Goal: Task Accomplishment & Management: Use online tool/utility

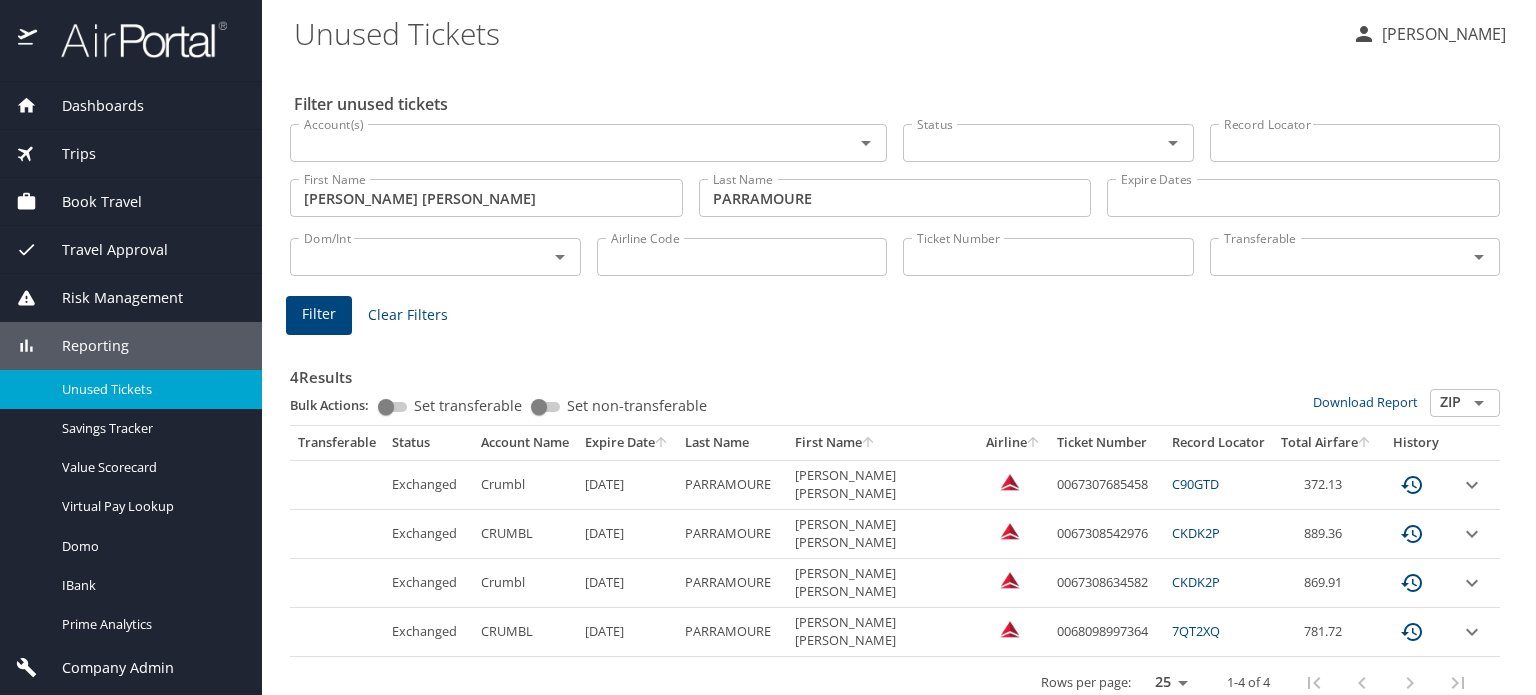
click at [107, 151] on div "Trips" at bounding box center [131, 154] width 230 height 22
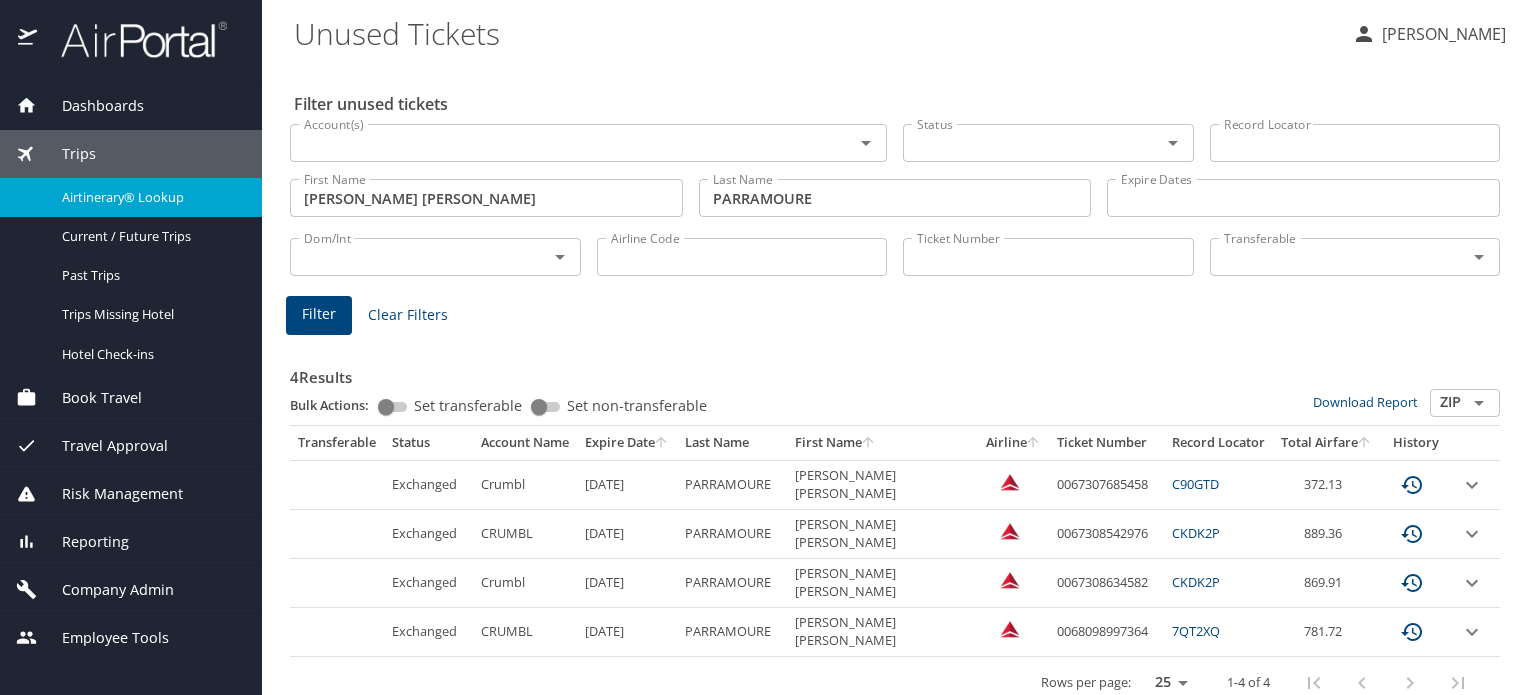
click at [124, 199] on span "Airtinerary® Lookup" at bounding box center [150, 197] width 176 height 19
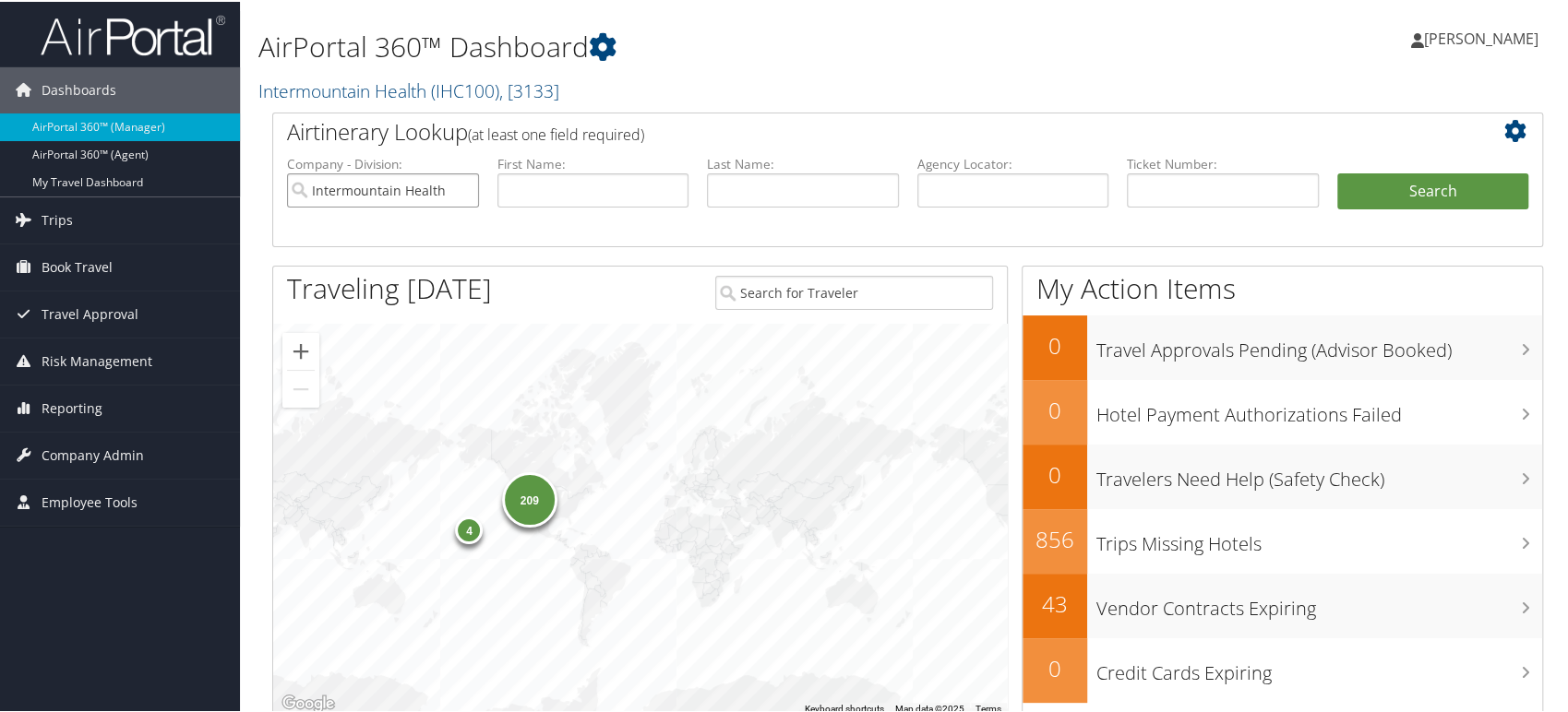
click at [465, 190] on input "Intermountain Health" at bounding box center [383, 188] width 192 height 34
click at [978, 191] on input "text" at bounding box center [1013, 188] width 192 height 34
paste input "D7FNTR"
type input "D7FNTR"
click at [1337, 172] on button "Search" at bounding box center [1433, 190] width 192 height 37
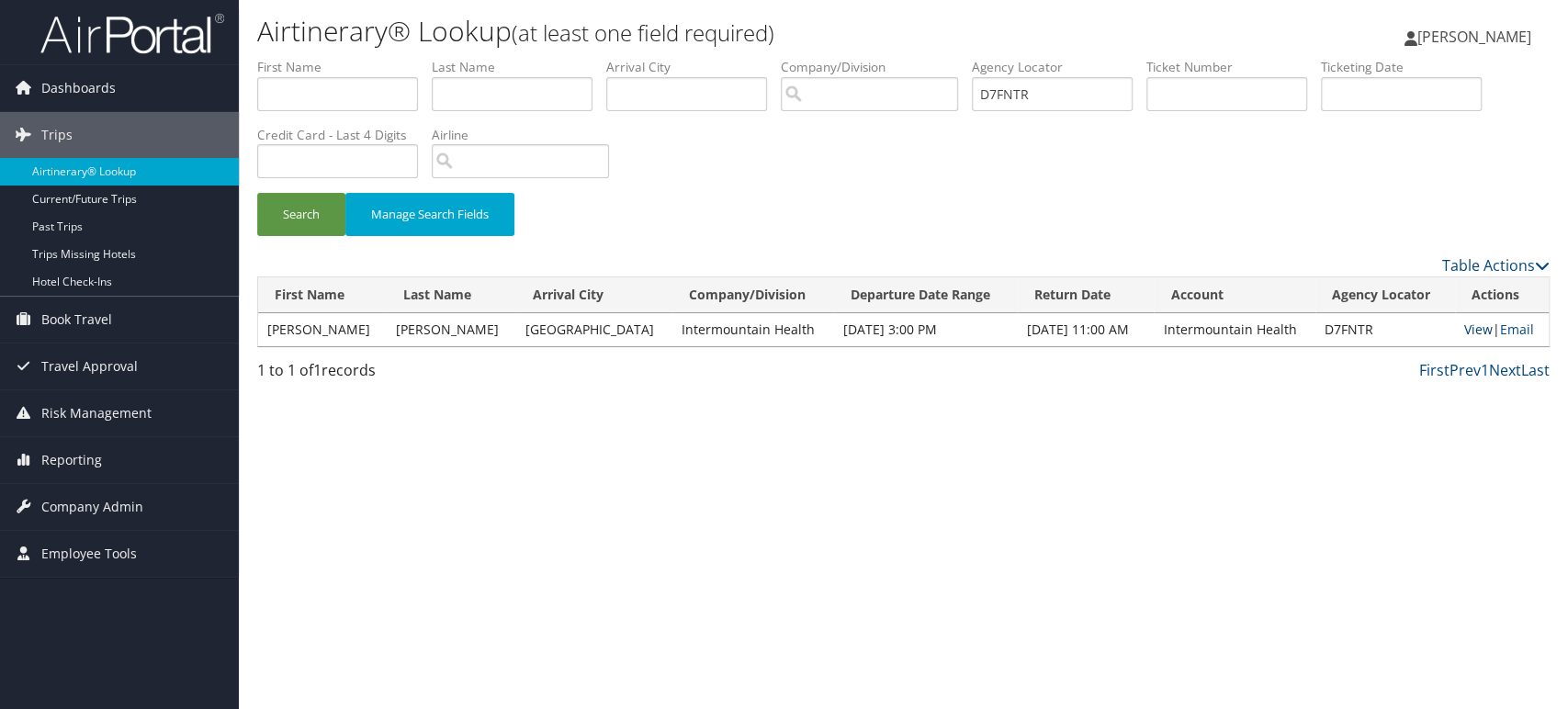
click at [1464, 328] on link "View" at bounding box center [1478, 329] width 28 height 17
drag, startPoint x: 1081, startPoint y: 94, endPoint x: 819, endPoint y: 122, distance: 263.5
click at [838, 58] on ul "First Name Last Name Departure City Arrival City Company/Division Airport/City …" at bounding box center [903, 58] width 1292 height 0
paste input "YPL"
click at [308, 197] on button "Search" at bounding box center [301, 214] width 88 height 43
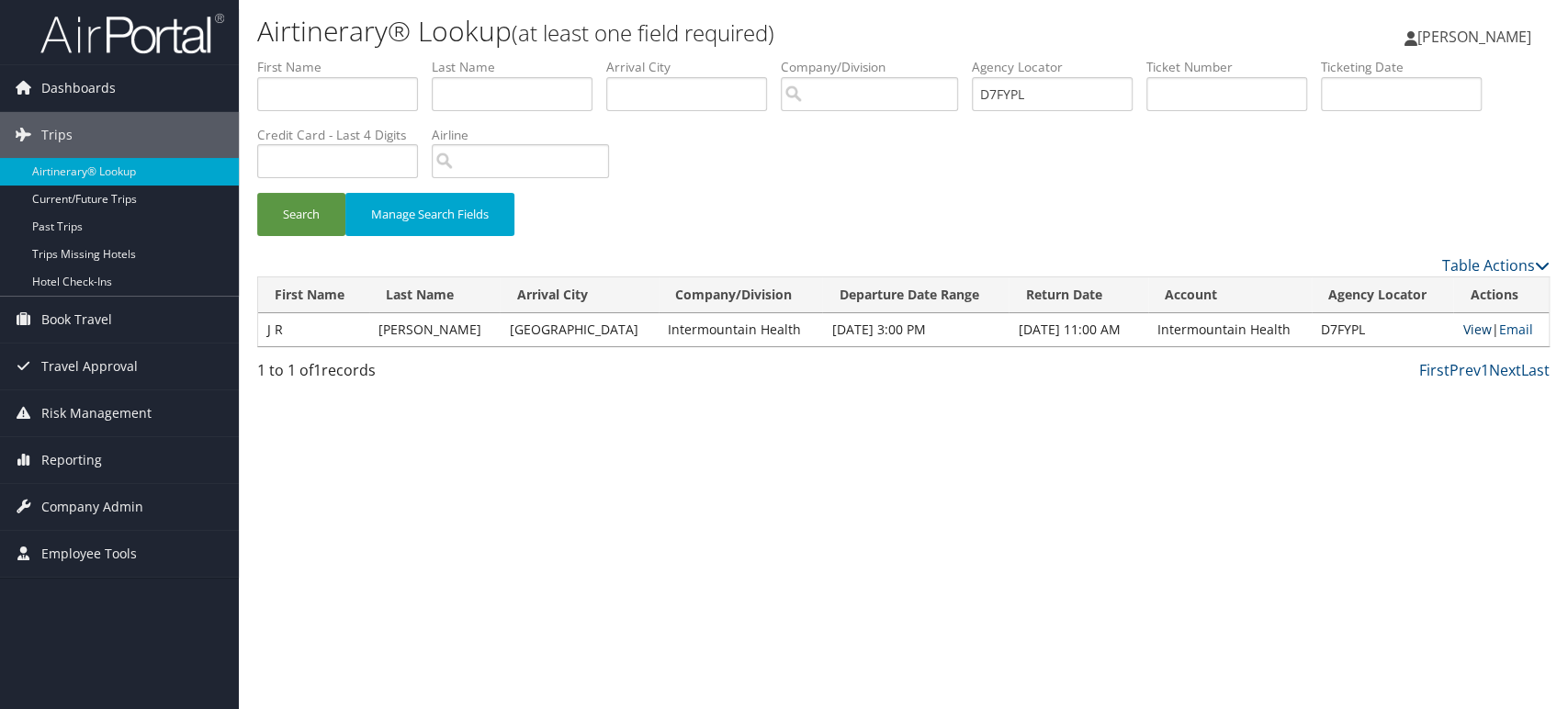
click at [1477, 336] on link "View" at bounding box center [1476, 329] width 28 height 17
drag, startPoint x: 1114, startPoint y: 103, endPoint x: 919, endPoint y: 81, distance: 196.2
click at [921, 58] on ul "First Name Last Name Departure City Arrival City Company/Division Airport/City …" at bounding box center [903, 58] width 1292 height 0
paste input "KY"
type input "D7FYKY"
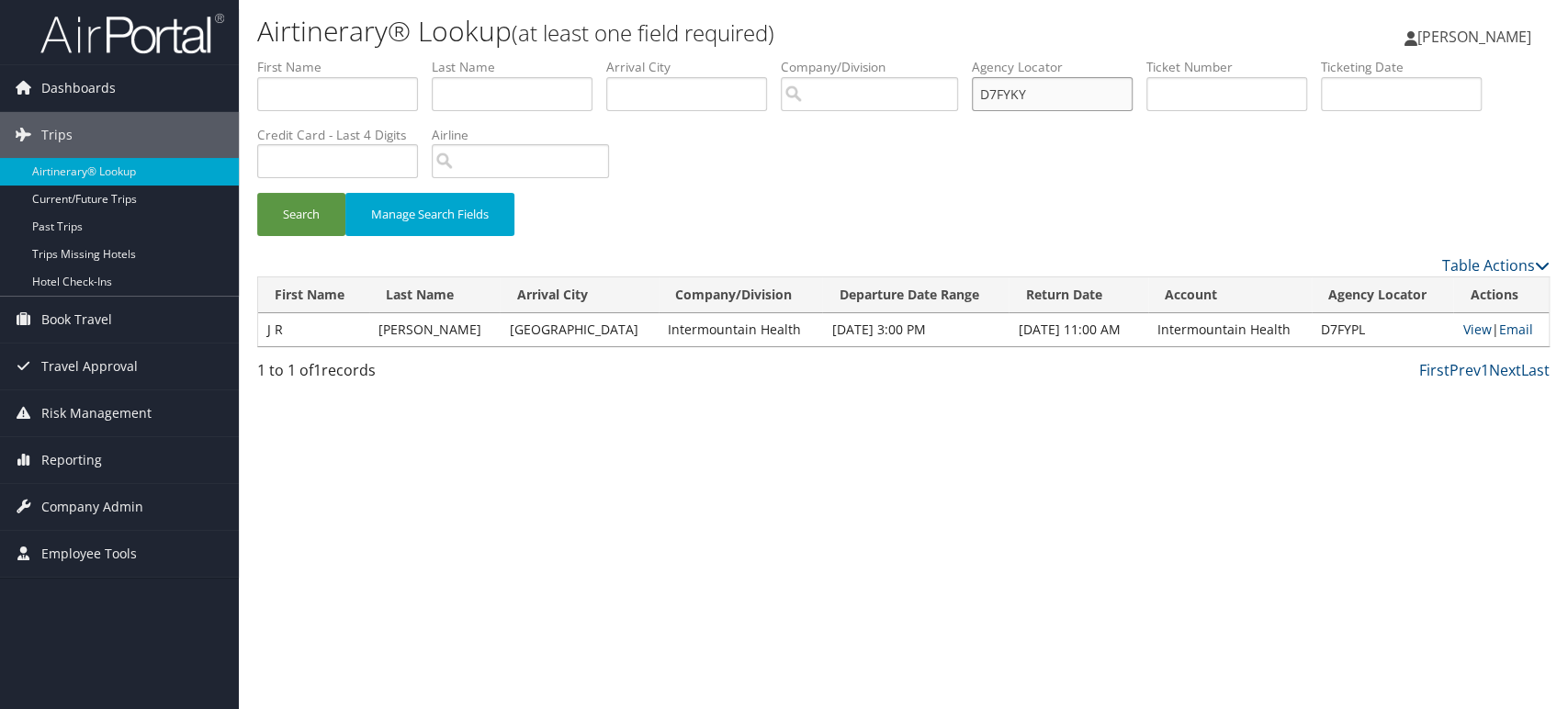
click at [257, 193] on button "Search" at bounding box center [301, 214] width 88 height 43
click at [1465, 332] on link "View" at bounding box center [1478, 329] width 28 height 17
drag, startPoint x: 742, startPoint y: 90, endPoint x: 583, endPoint y: 89, distance: 159.0
click at [618, 58] on ul "First Name Last Name Departure City Arrival City Company/Division Airport/City …" at bounding box center [903, 58] width 1292 height 0
paste input "text"
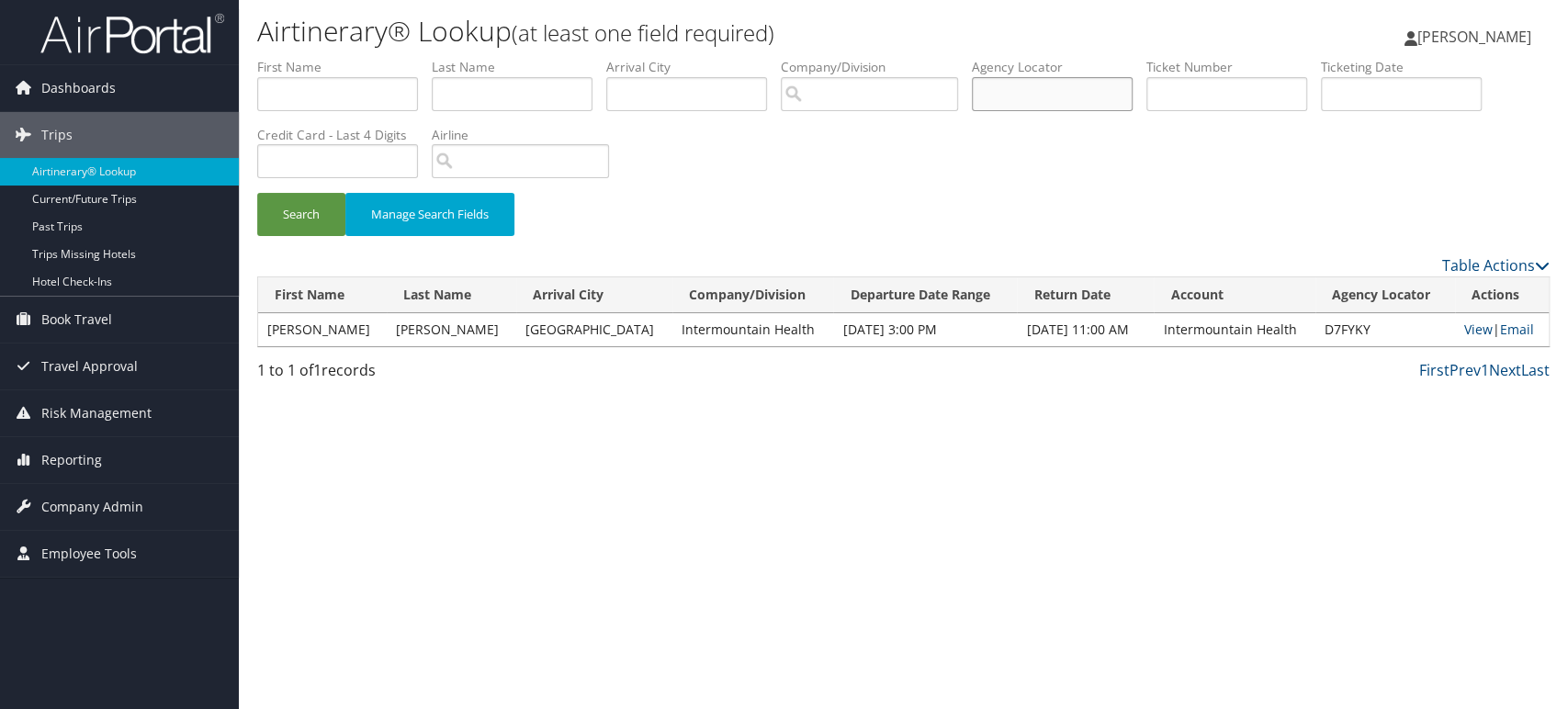
click at [257, 193] on button "Search" at bounding box center [301, 214] width 88 height 43
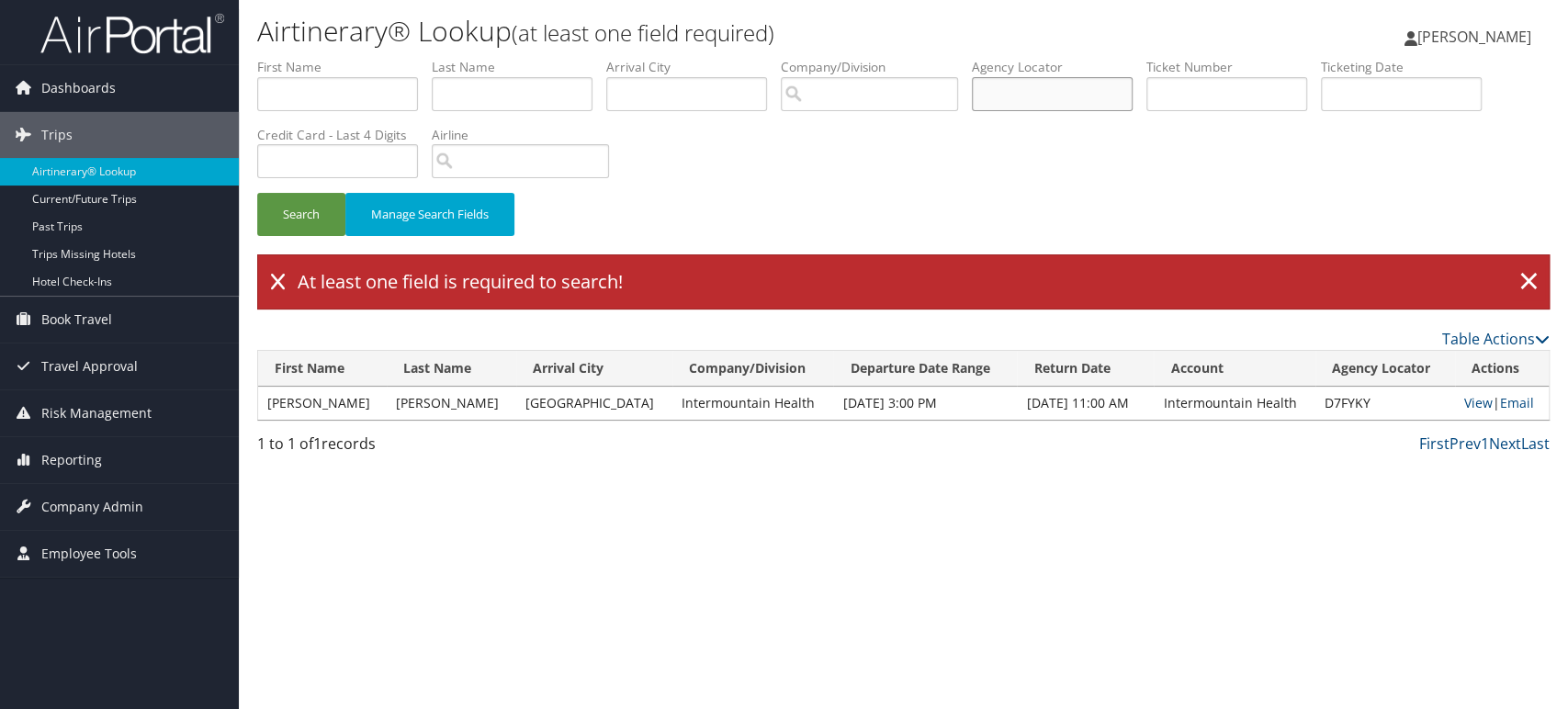
click at [1030, 105] on input "text" at bounding box center [1052, 94] width 161 height 34
click at [1031, 99] on input "text" at bounding box center [1052, 94] width 161 height 34
paste input "D7T2VN"
type input "D7T2VN"
click at [278, 207] on button "Search" at bounding box center [301, 214] width 88 height 43
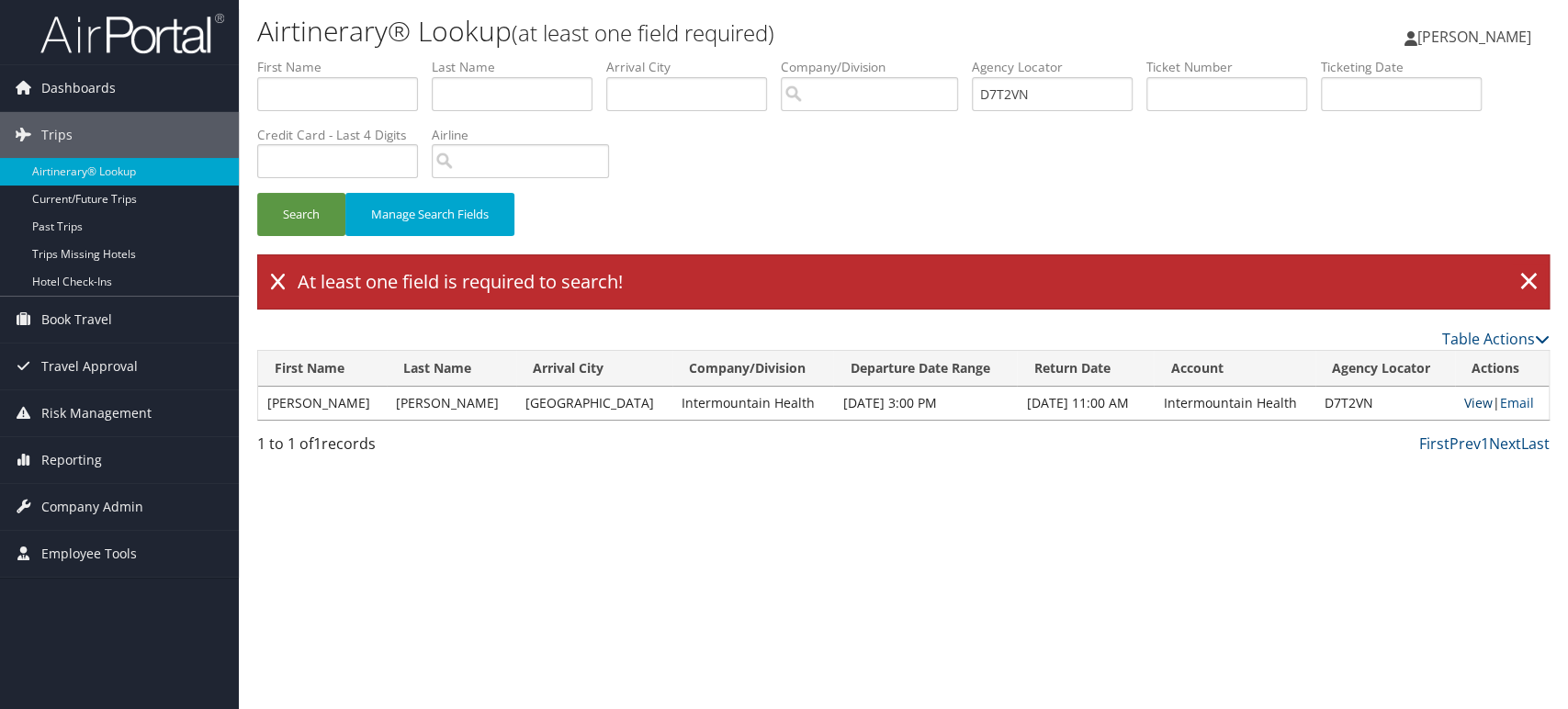
click at [1468, 402] on link "View" at bounding box center [1478, 402] width 28 height 17
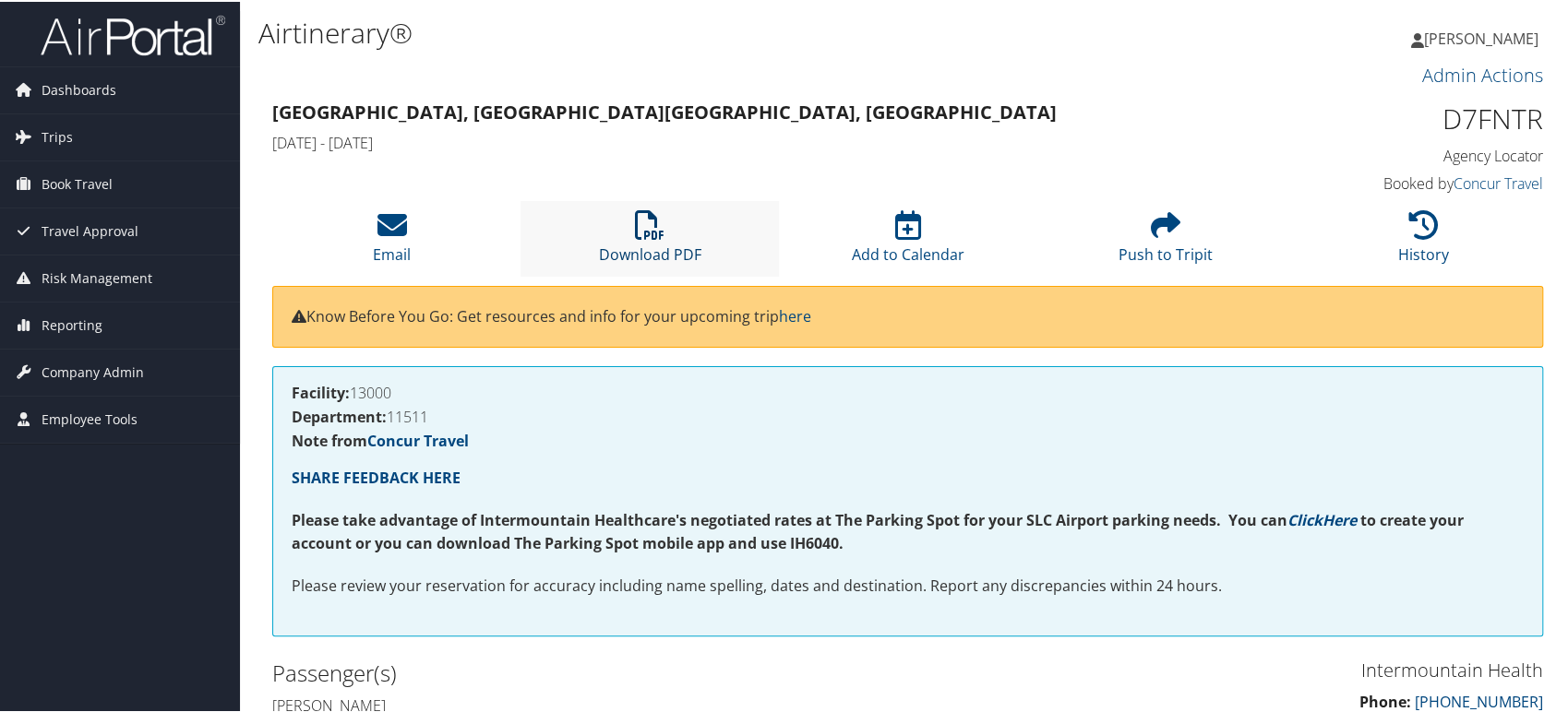
click at [635, 225] on icon at bounding box center [650, 223] width 30 height 30
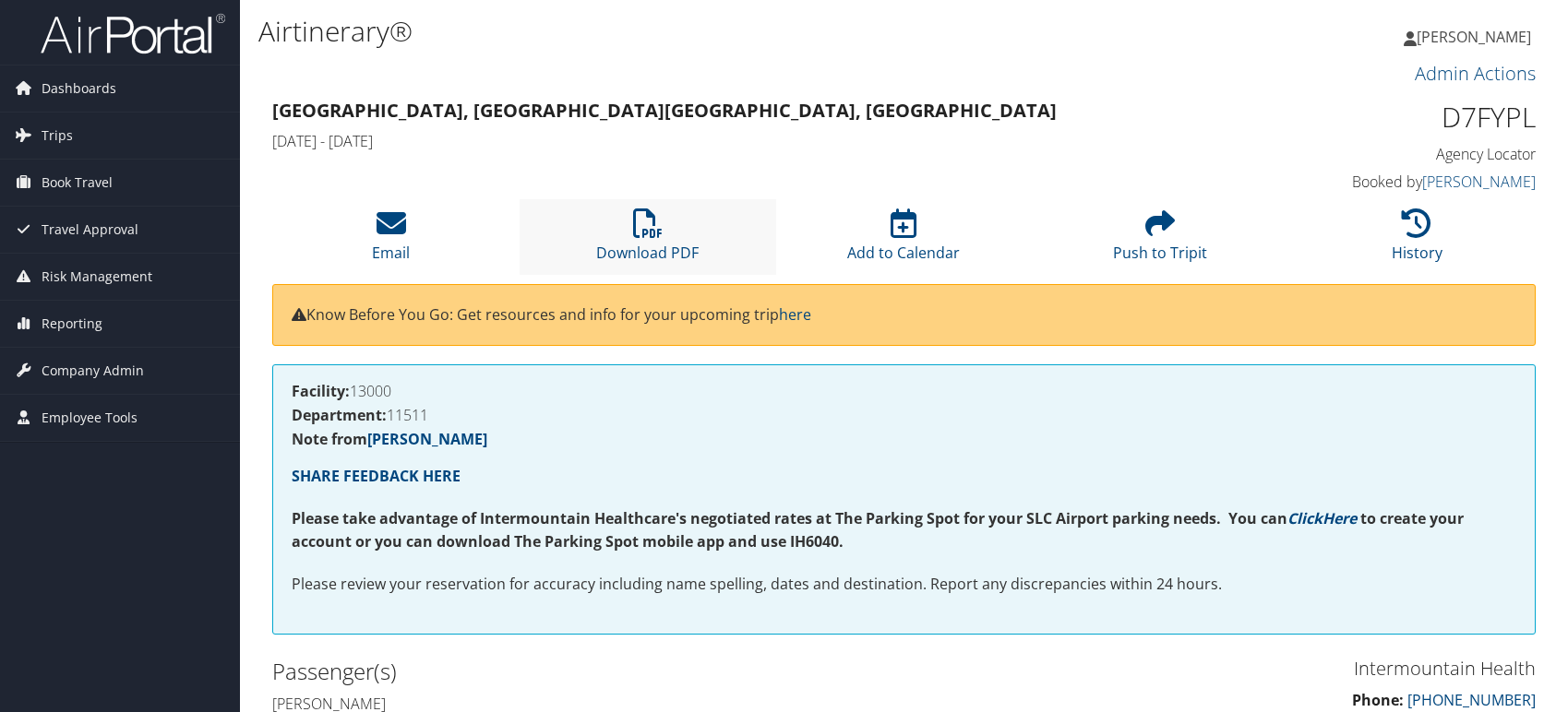
scroll to position [109, 0]
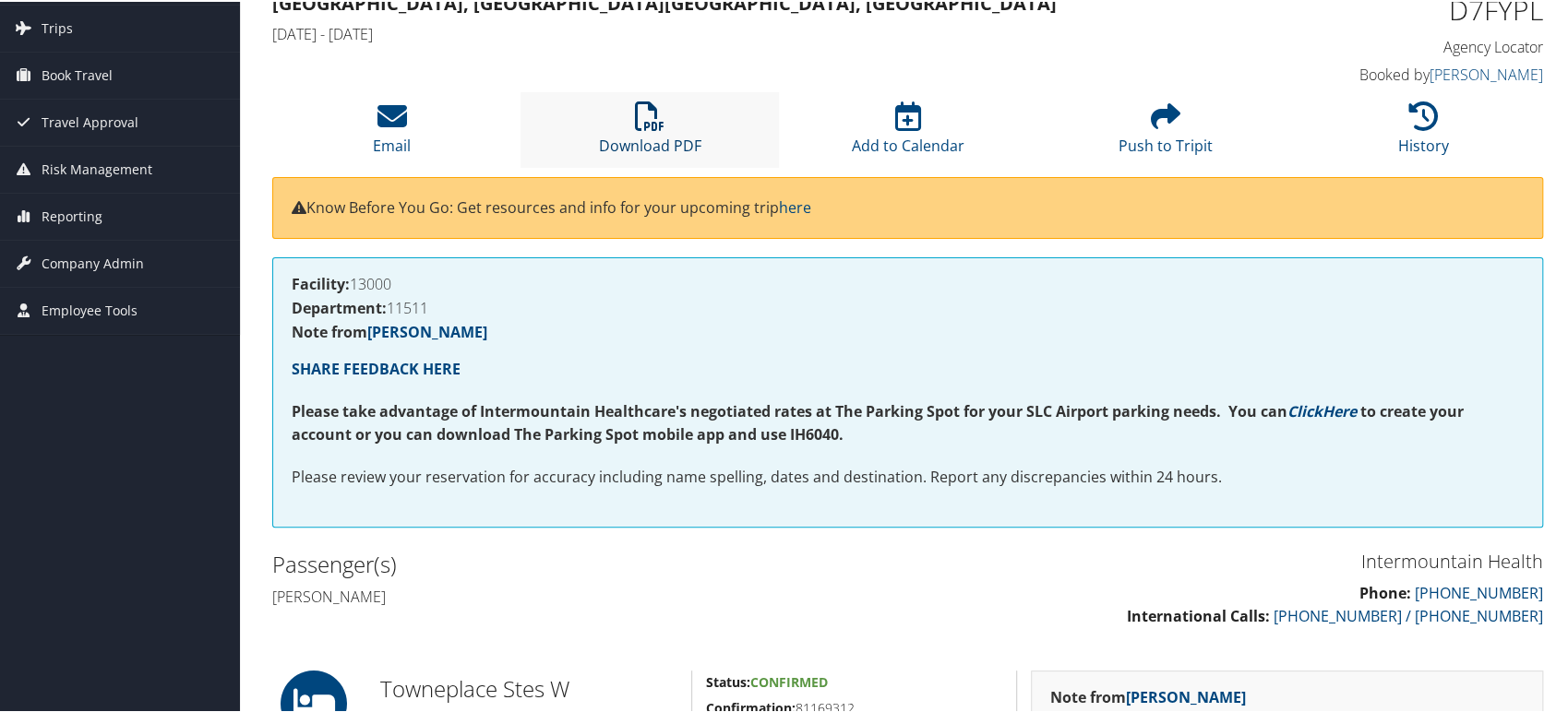
click at [639, 129] on link "Download PDF" at bounding box center [650, 132] width 102 height 44
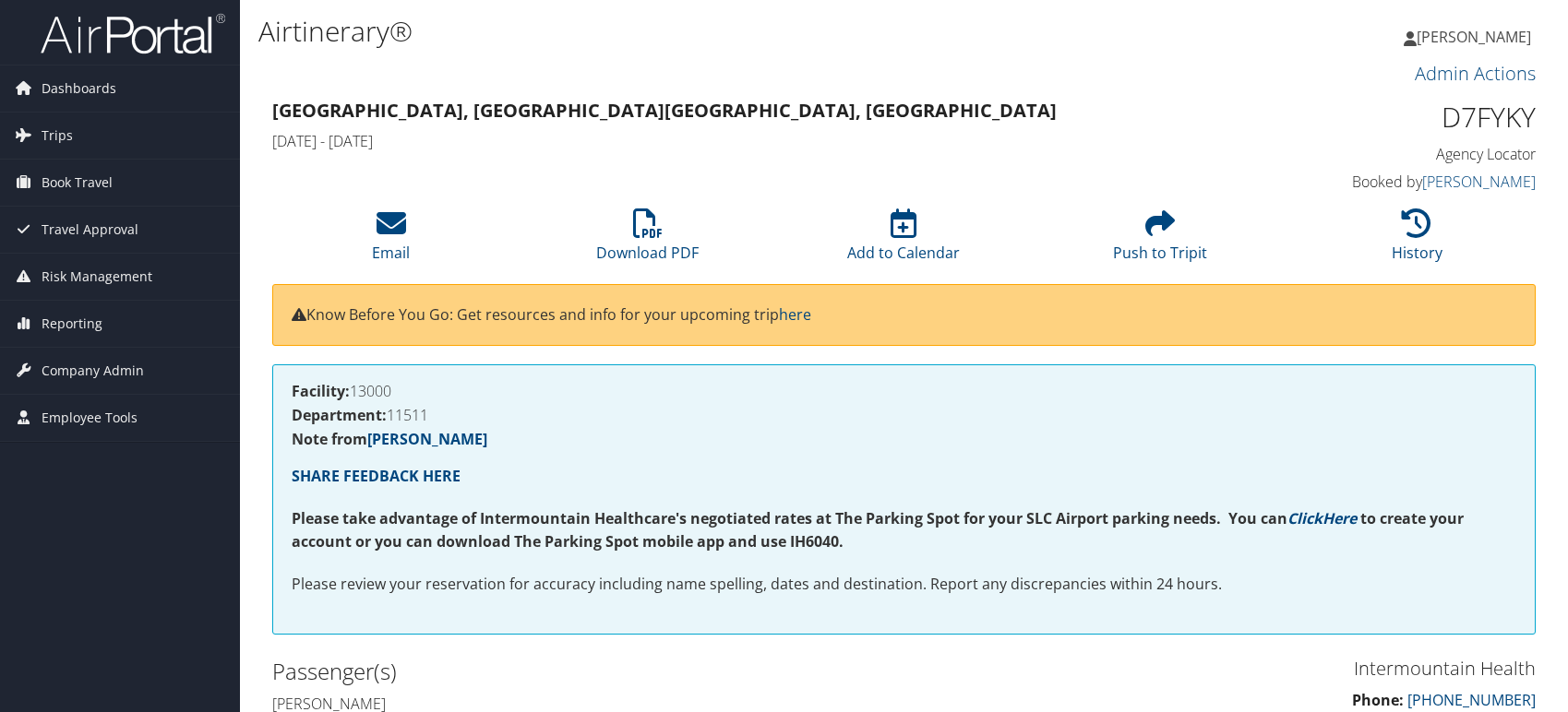
scroll to position [110, 0]
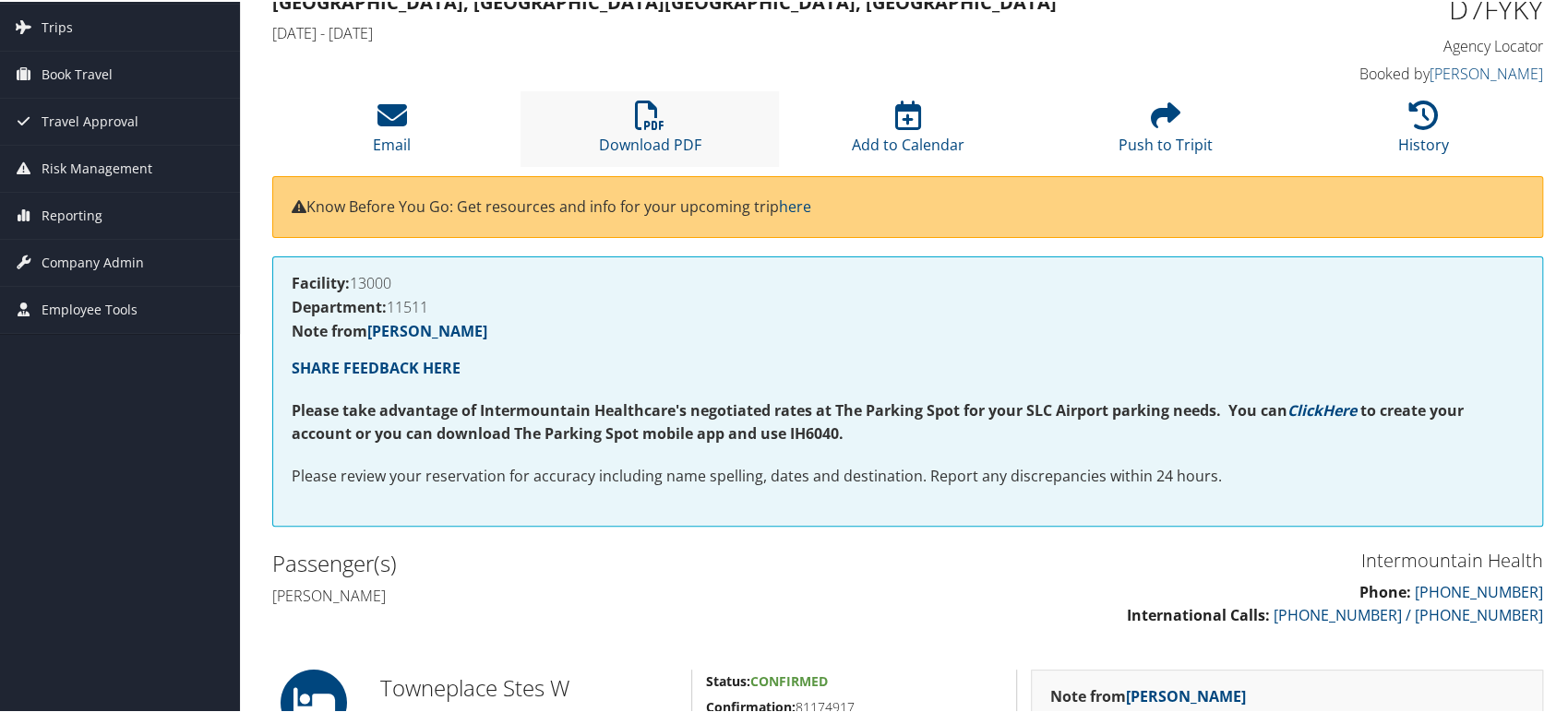
click at [627, 125] on li "Download PDF" at bounding box center [649, 126] width 257 height 75
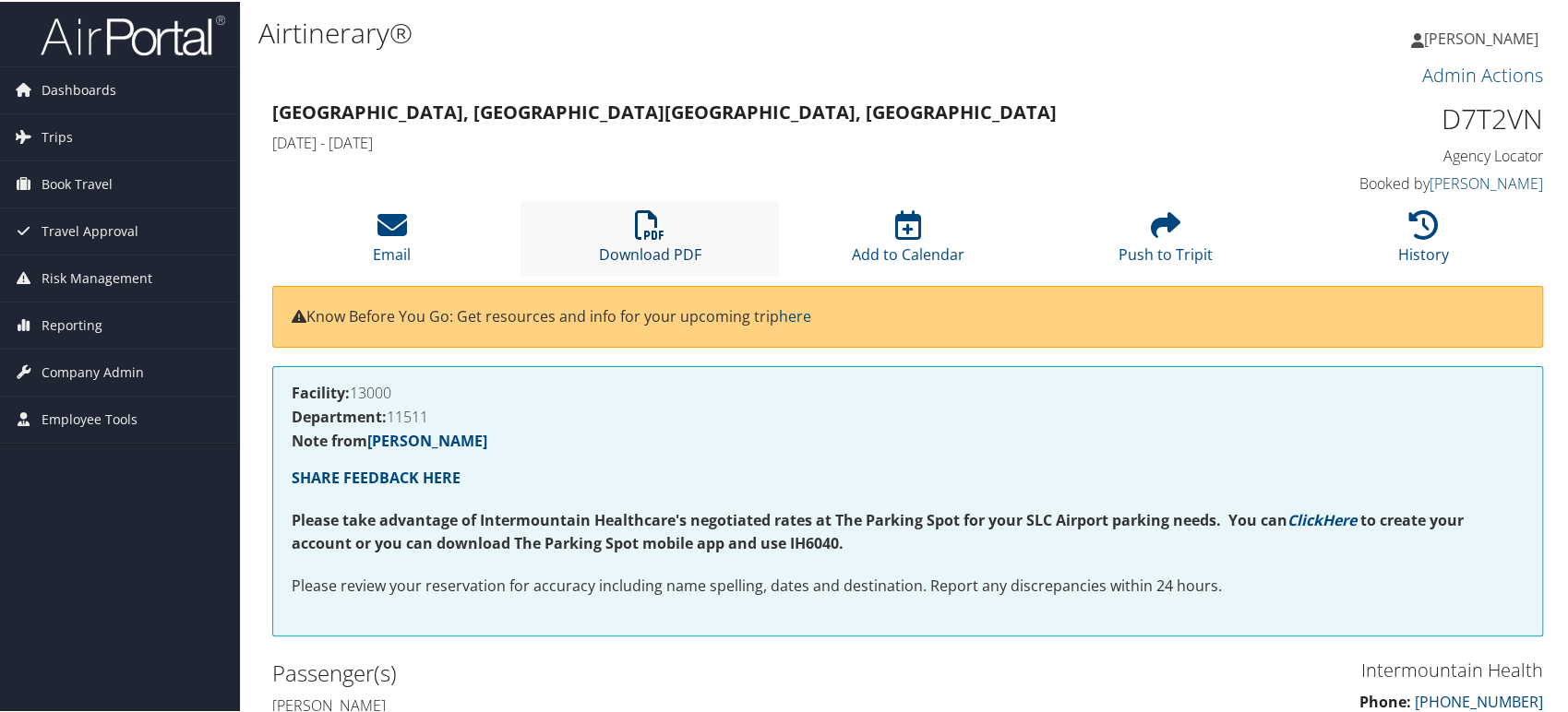
click at [635, 242] on link "Download PDF" at bounding box center [650, 241] width 102 height 44
